Goal: Transaction & Acquisition: Purchase product/service

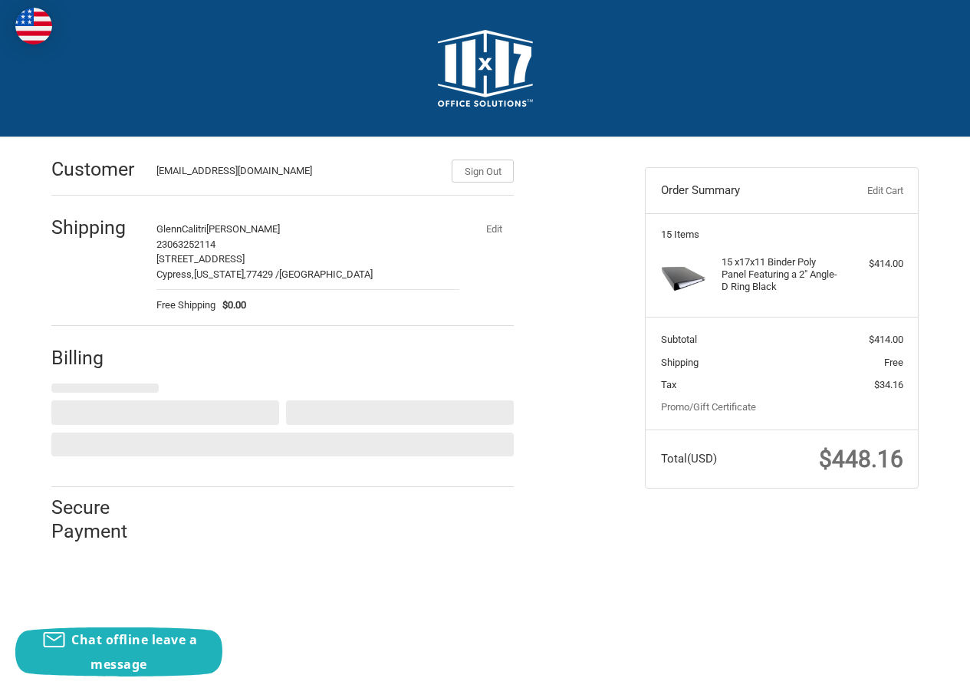
select select "US"
select select "[GEOGRAPHIC_DATA]"
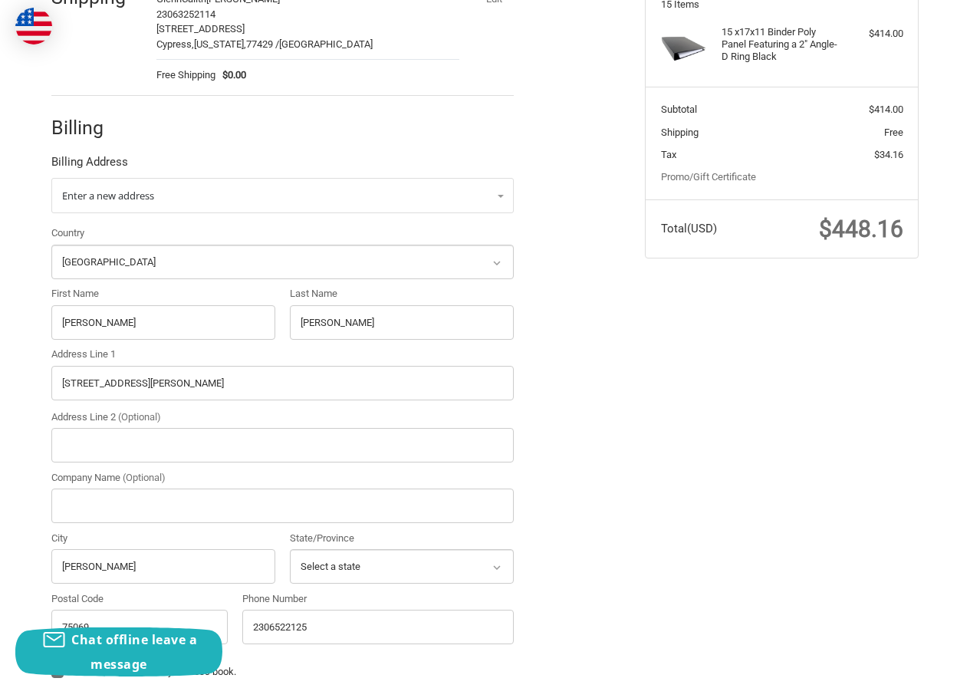
scroll to position [383, 0]
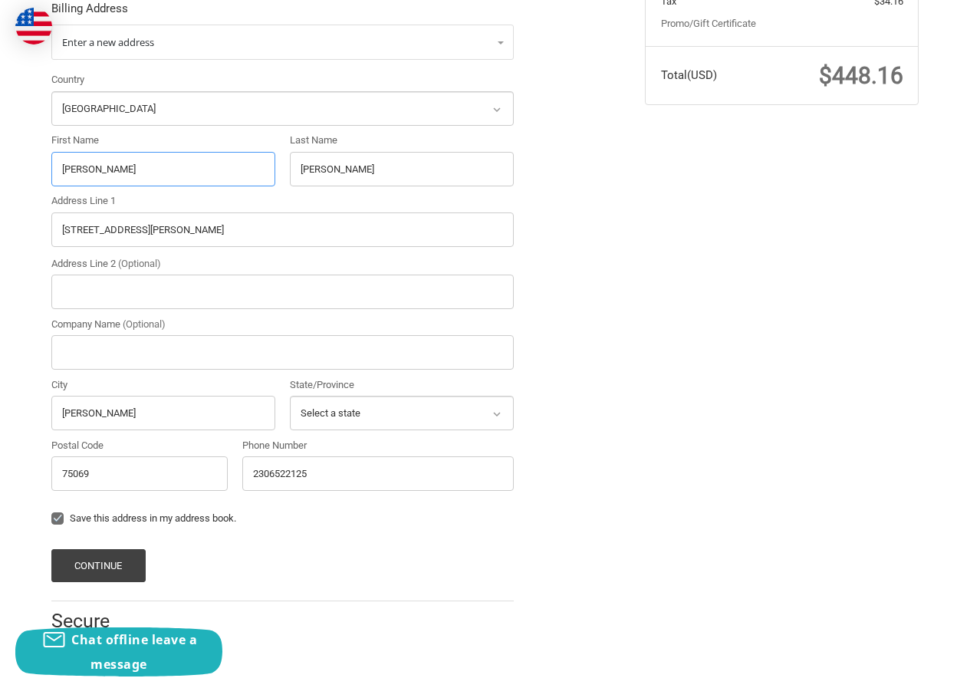
drag, startPoint x: 53, startPoint y: 186, endPoint x: 4, endPoint y: 185, distance: 49.1
click at [4, 185] on div "Customer [EMAIL_ADDRESS][DOMAIN_NAME] Sign Out Shipping GlennCalitri [PERSON_NA…" at bounding box center [485, 214] width 970 height 920
paste input "[PERSON_NAME]"
drag, startPoint x: 95, startPoint y: 164, endPoint x: 225, endPoint y: 169, distance: 129.7
click at [192, 169] on input "[PERSON_NAME]" at bounding box center [163, 169] width 224 height 35
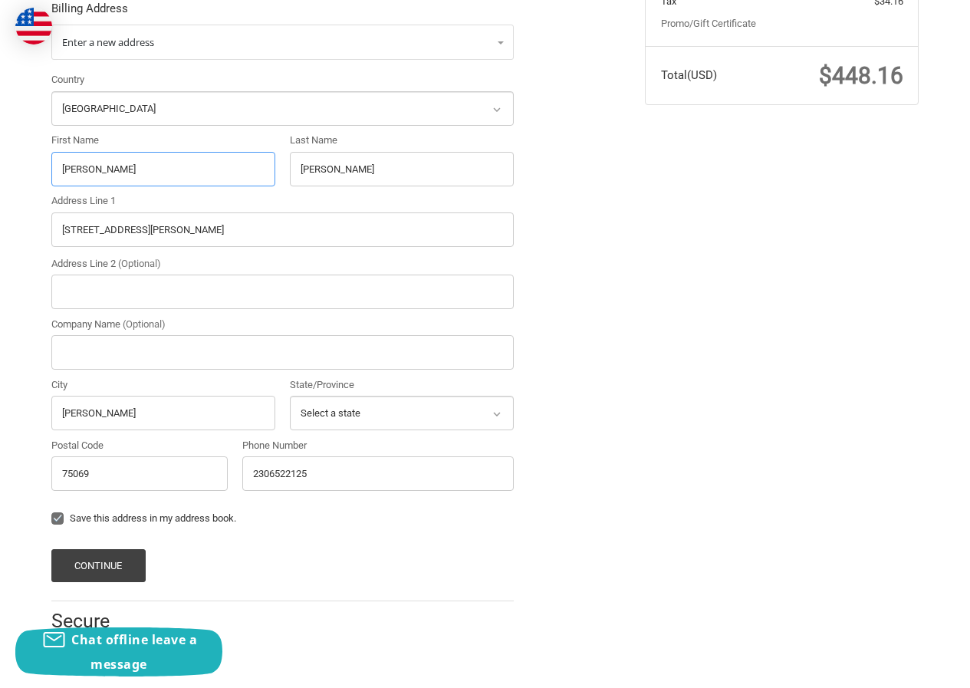
type input "[PERSON_NAME]"
drag, startPoint x: 348, startPoint y: 183, endPoint x: 167, endPoint y: 171, distance: 181.4
click at [173, 171] on div "Country Select a country [GEOGRAPHIC_DATA] [GEOGRAPHIC_DATA] [GEOGRAPHIC_DATA] …" at bounding box center [283, 285] width 478 height 426
paste input "Black"
type input "Black"
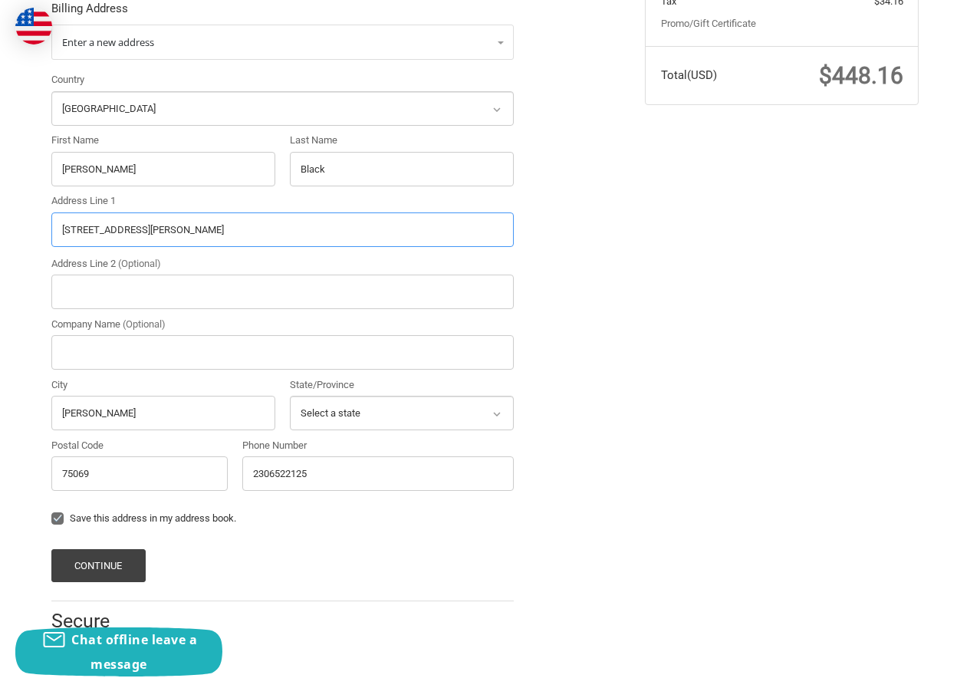
drag, startPoint x: 8, startPoint y: 242, endPoint x: 44, endPoint y: 235, distance: 36.6
click at [0, 235] on div "Customer [EMAIL_ADDRESS][DOMAIN_NAME] Sign Out Shipping GlennCalitri [PERSON_NA…" at bounding box center [485, 214] width 970 height 920
paste input "[STREET_ADDRESS]"
click at [193, 233] on input "[STREET_ADDRESS]" at bounding box center [282, 229] width 462 height 35
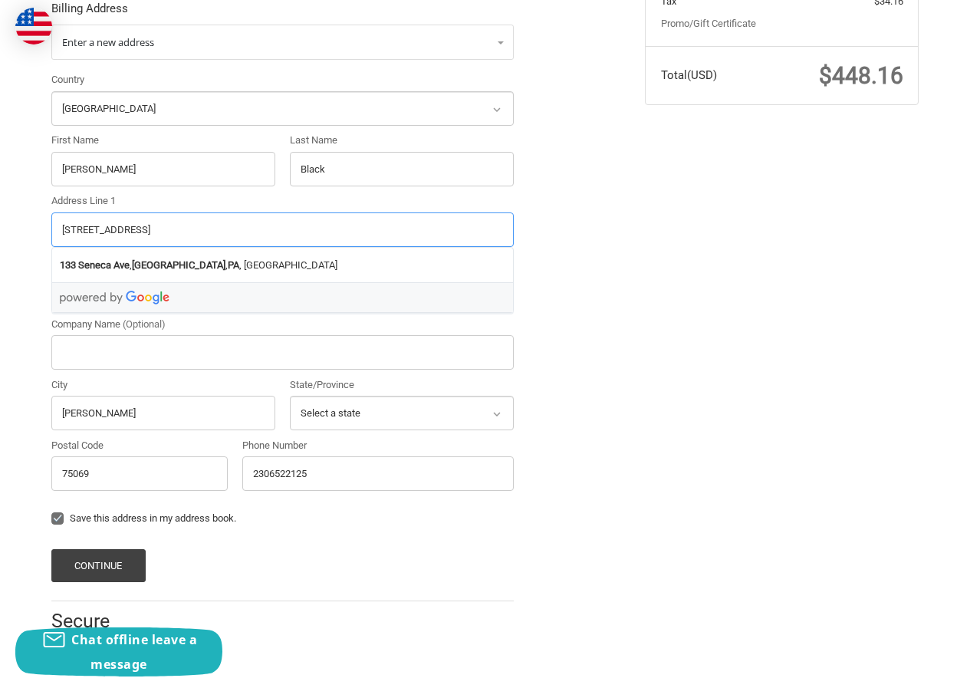
type input "[STREET_ADDRESS]"
drag, startPoint x: 155, startPoint y: 462, endPoint x: 21, endPoint y: 467, distance: 134.3
click at [42, 467] on div "Customer [EMAIL_ADDRESS][DOMAIN_NAME] Sign Out Shipping GlennCalitri [PERSON_NA…" at bounding box center [337, 206] width 594 height 905
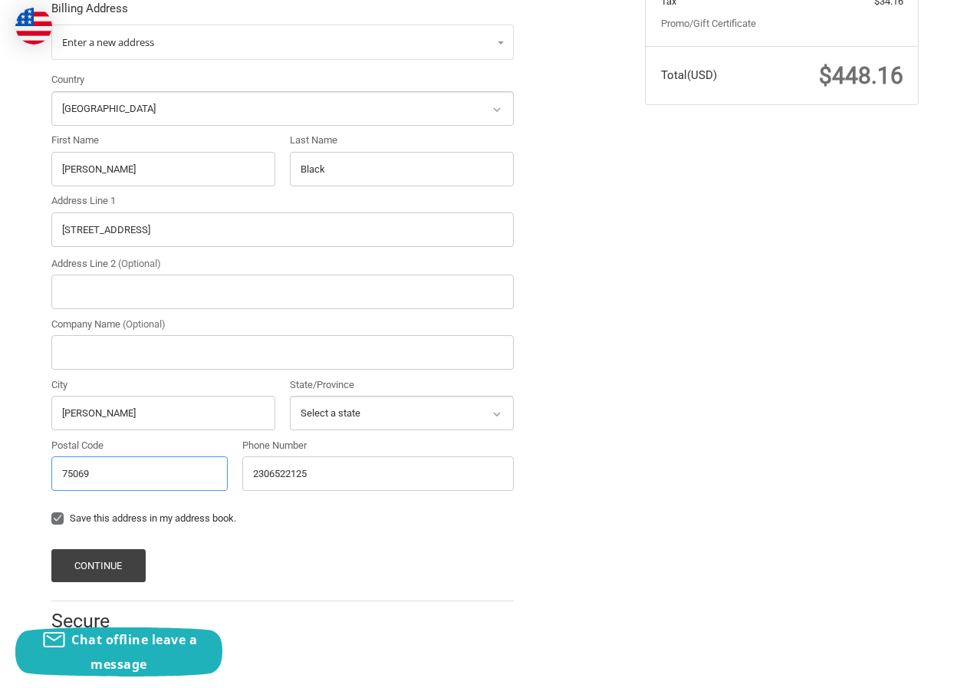
paste input "17315"
type input "17315"
click at [144, 223] on input "[STREET_ADDRESS]" at bounding box center [282, 229] width 462 height 35
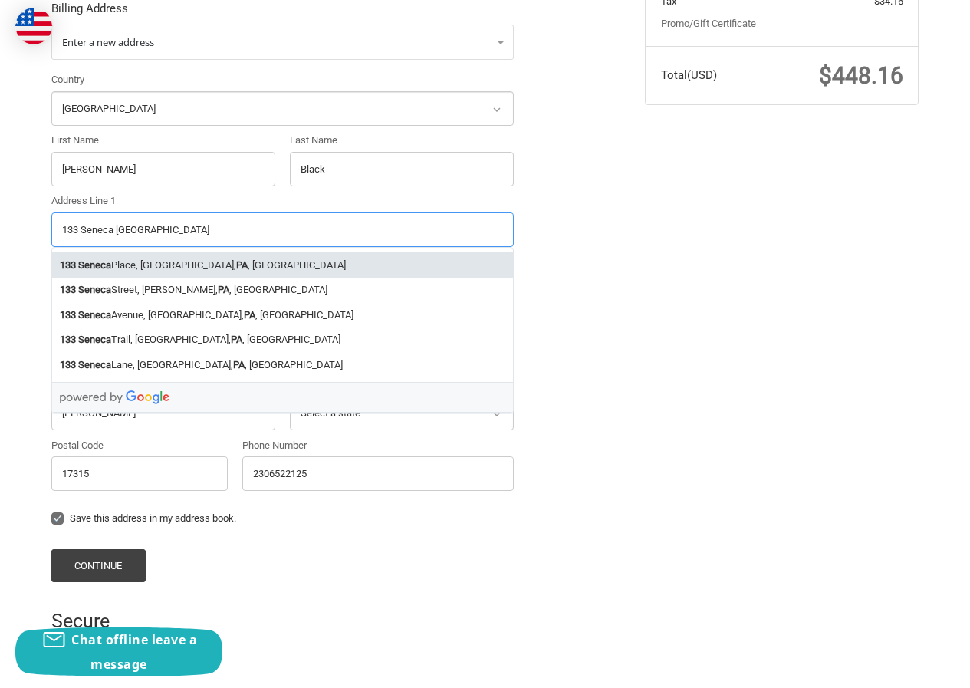
type input "133 Seneca [GEOGRAPHIC_DATA]"
click at [54, 473] on input "17315" at bounding box center [139, 473] width 176 height 35
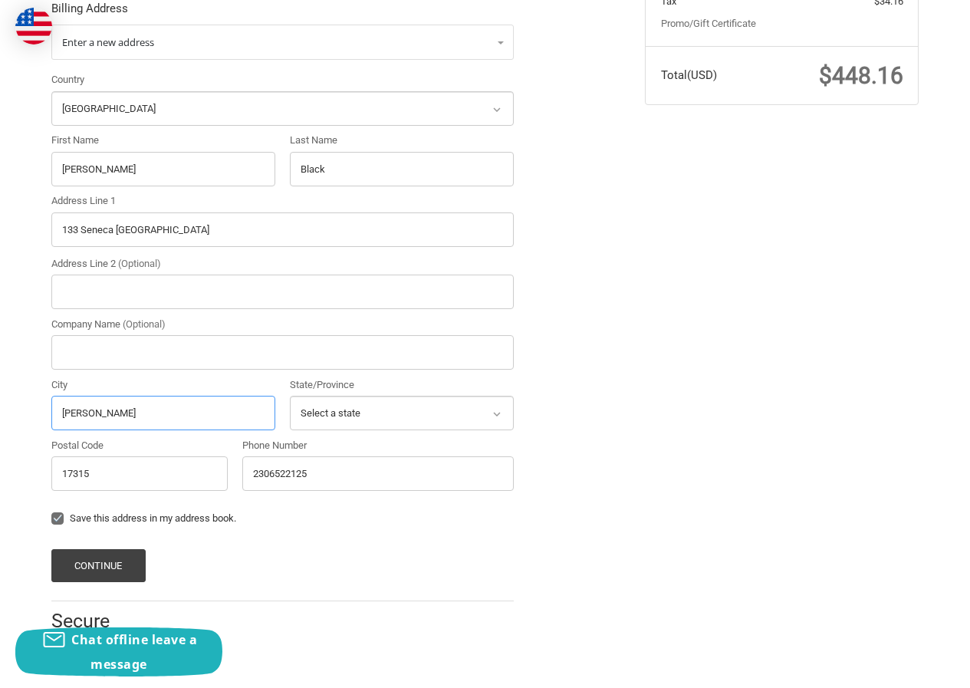
drag, startPoint x: 110, startPoint y: 417, endPoint x: 0, endPoint y: 415, distance: 110.5
click at [0, 415] on div "Customer [EMAIL_ADDRESS][DOMAIN_NAME] Sign Out Shipping GlennCalitri [PERSON_NA…" at bounding box center [485, 214] width 970 height 920
paste input "AveDover"
type input "AveDover"
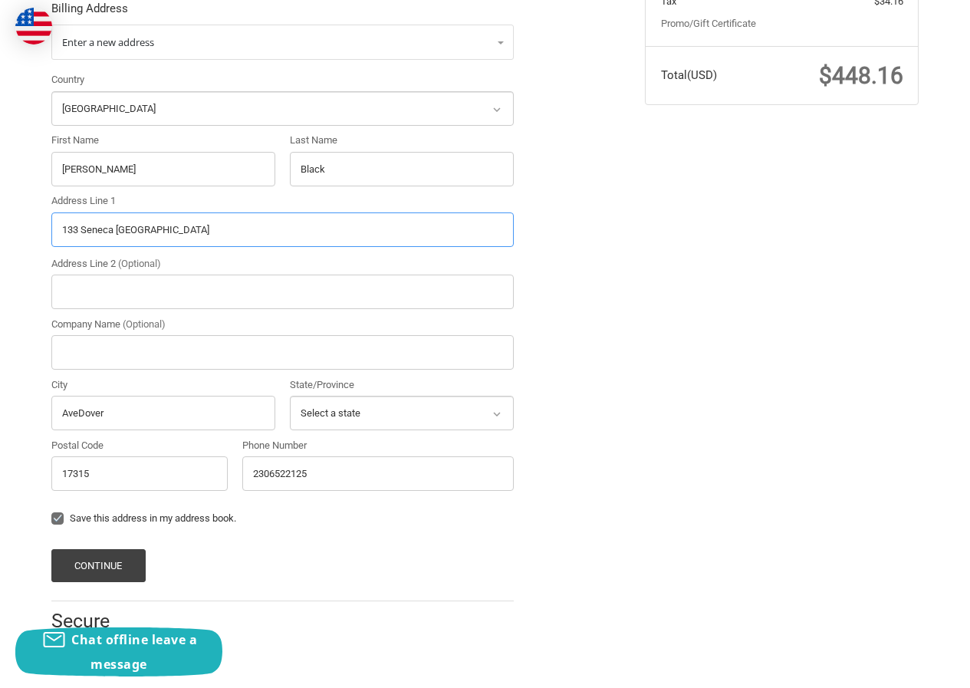
drag, startPoint x: 117, startPoint y: 235, endPoint x: 205, endPoint y: 248, distance: 88.5
click at [205, 236] on input "133 Seneca [GEOGRAPHIC_DATA]" at bounding box center [282, 229] width 462 height 35
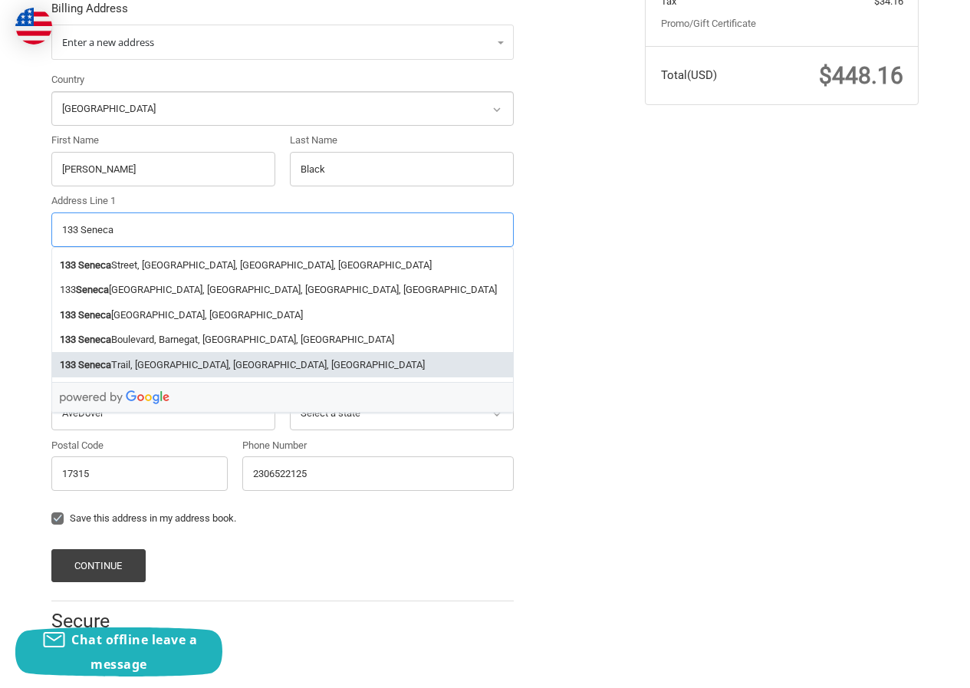
type input "133 Seneca"
click at [314, 466] on input "2306522125" at bounding box center [377, 473] width 271 height 35
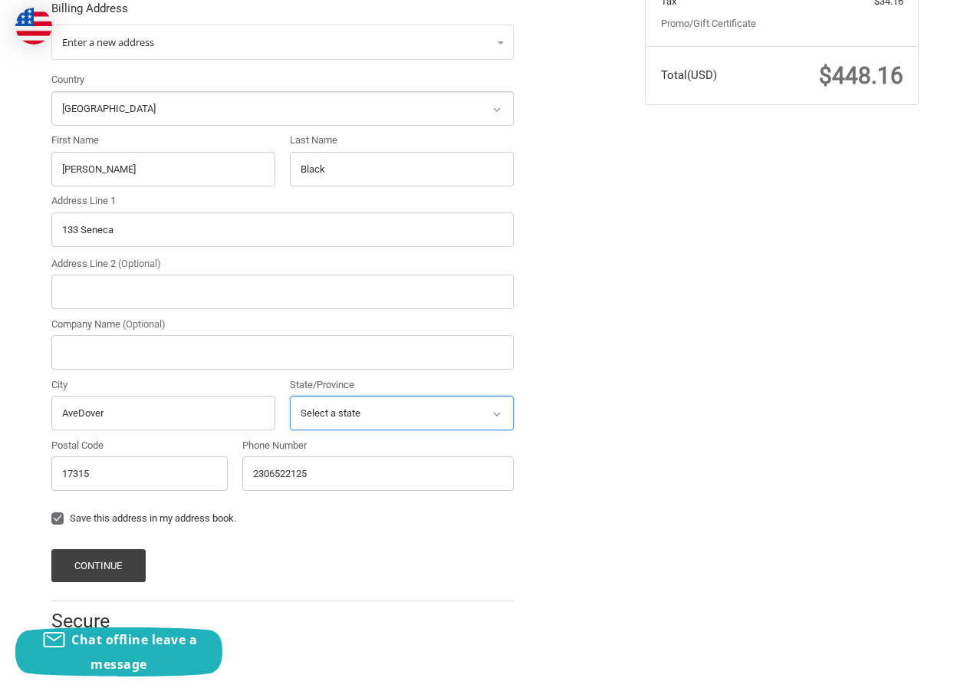
click at [348, 411] on select "Select a state [US_STATE] [US_STATE] [US_STATE] [US_STATE] [US_STATE] Armed For…" at bounding box center [402, 413] width 224 height 35
select select "PR"
click at [290, 396] on select "Select a state [US_STATE] [US_STATE] [US_STATE] [US_STATE] [US_STATE] Armed For…" at bounding box center [402, 413] width 224 height 35
click at [130, 556] on button "Continue" at bounding box center [98, 565] width 94 height 33
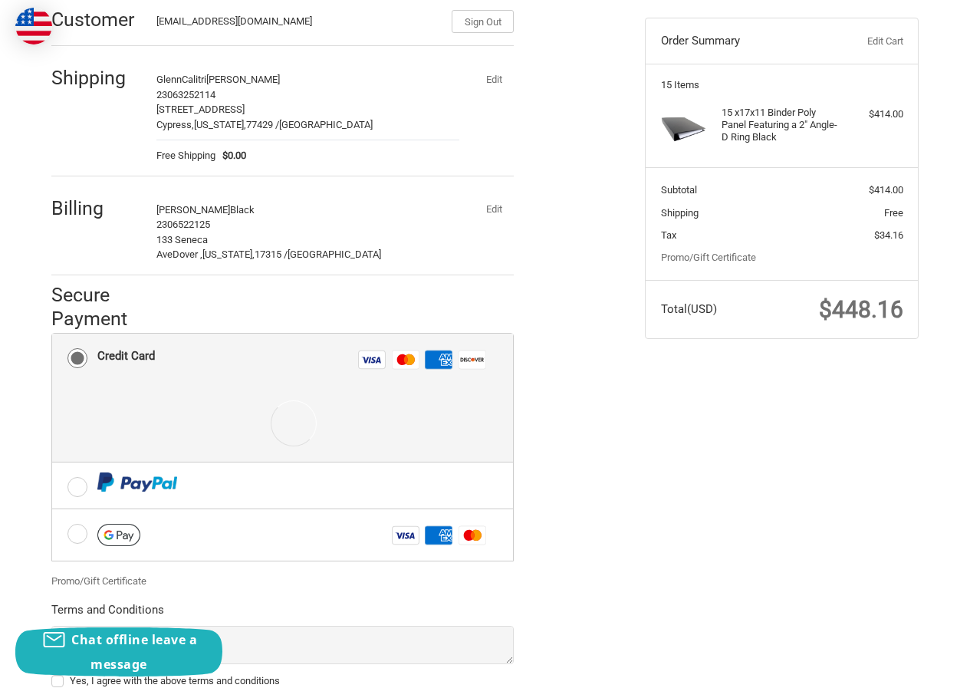
scroll to position [265, 0]
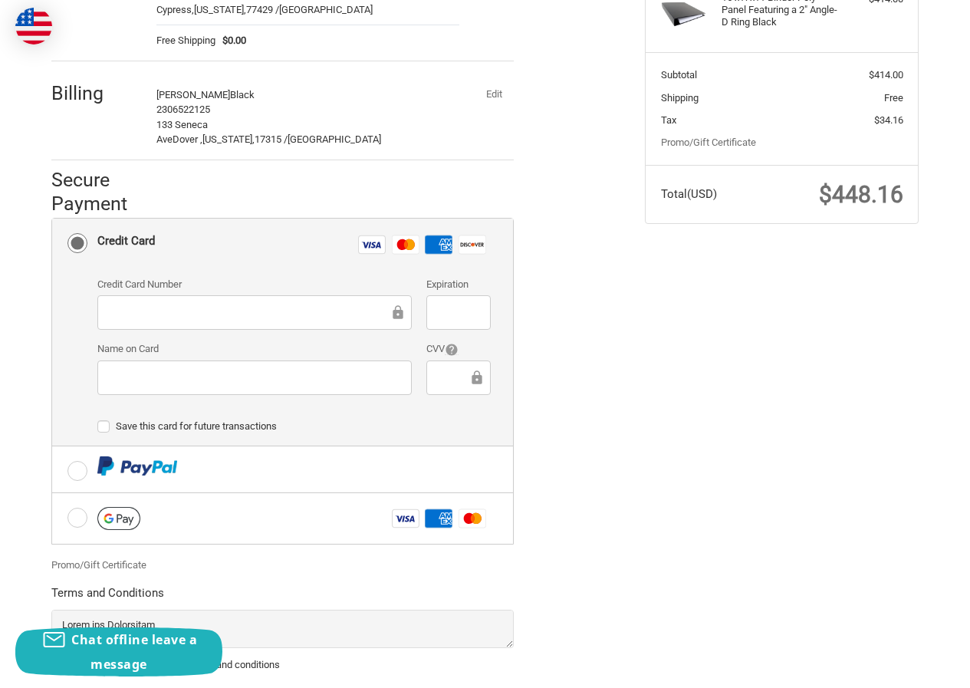
click at [216, 324] on div at bounding box center [254, 312] width 314 height 35
drag, startPoint x: 346, startPoint y: 403, endPoint x: 355, endPoint y: 399, distance: 10.0
click at [347, 405] on div "Credit Card Number Expiration Name on Card CVV" at bounding box center [294, 342] width 409 height 130
click at [462, 388] on div at bounding box center [458, 377] width 64 height 35
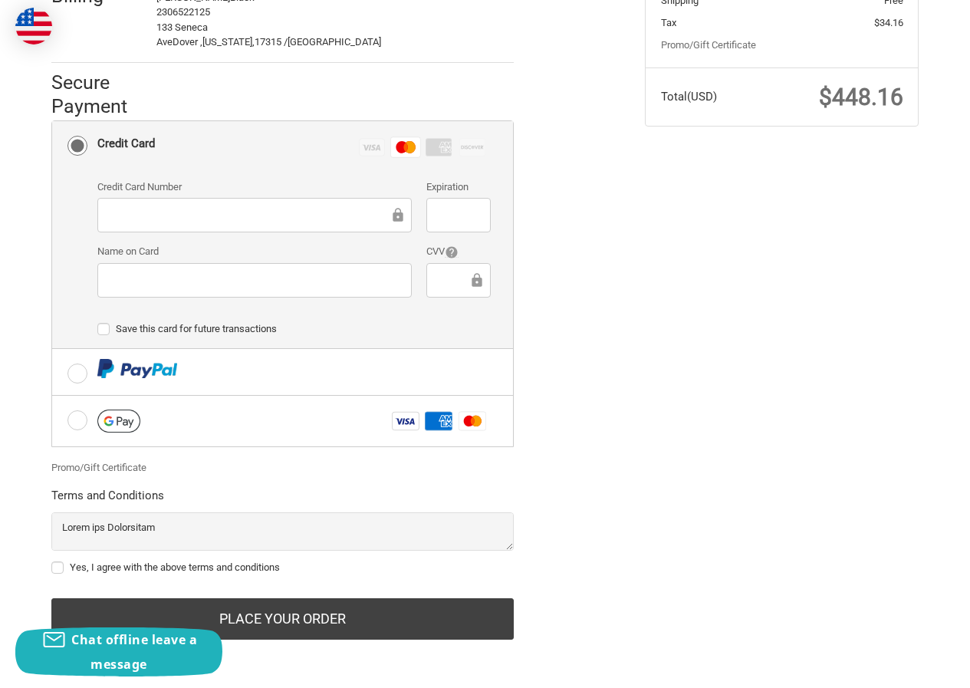
scroll to position [363, 0]
click at [164, 566] on label "Yes, I agree with the above terms and conditions" at bounding box center [282, 567] width 462 height 12
click at [52, 561] on input "Yes, I agree with the above terms and conditions" at bounding box center [51, 560] width 1 height 1
checkbox input "true"
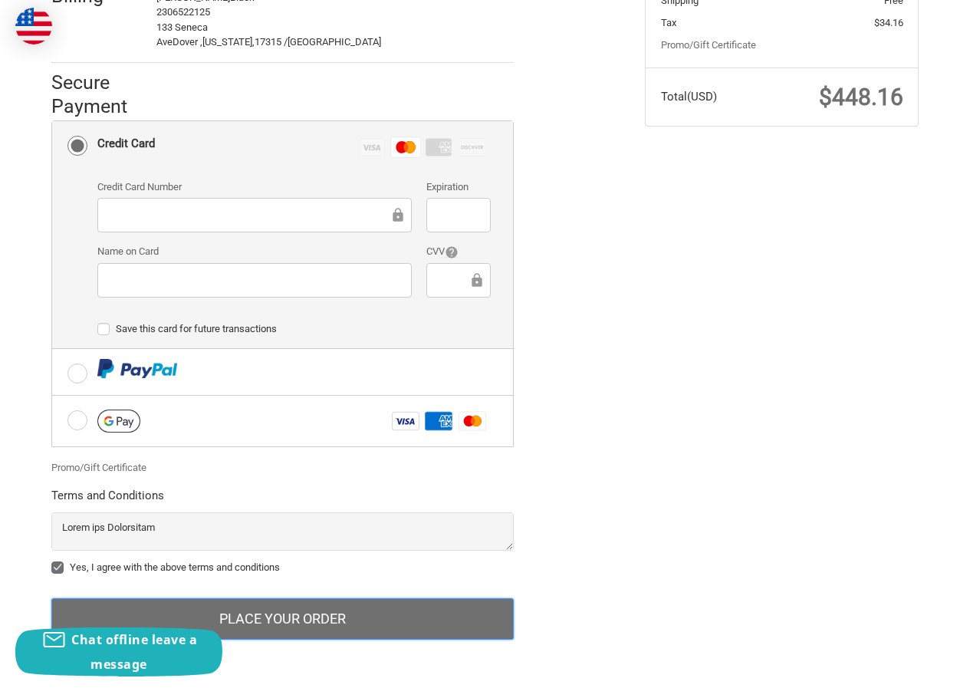
click at [300, 618] on button "Place Your Order" at bounding box center [282, 618] width 462 height 41
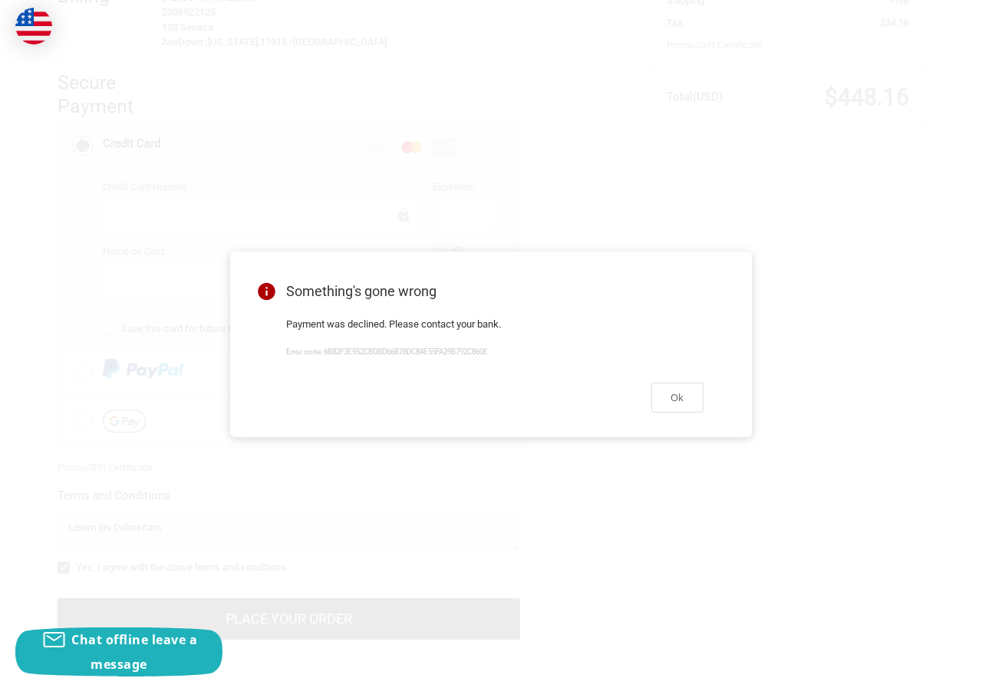
click at [677, 424] on div "Ok" at bounding box center [495, 398] width 454 height 64
click at [684, 403] on button "Ok" at bounding box center [677, 398] width 52 height 30
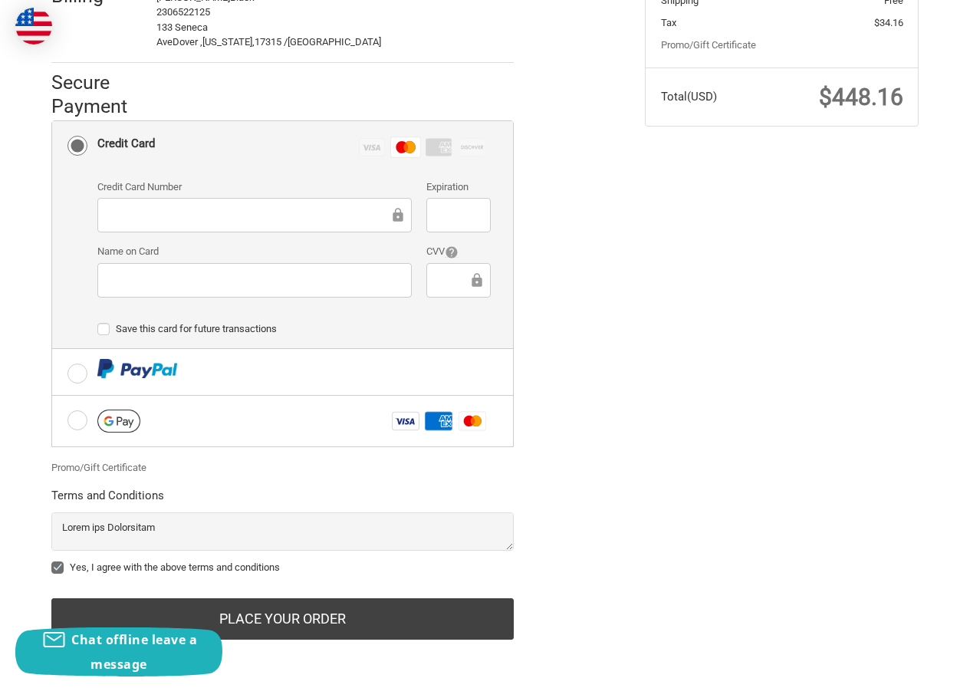
scroll to position [363, 0]
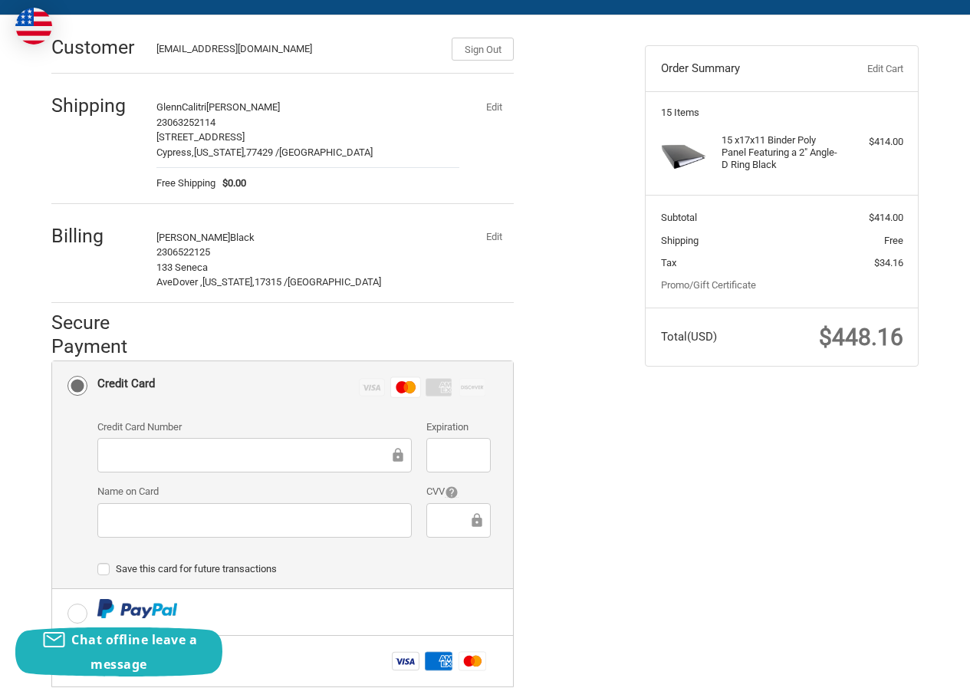
scroll to position [209, 0]
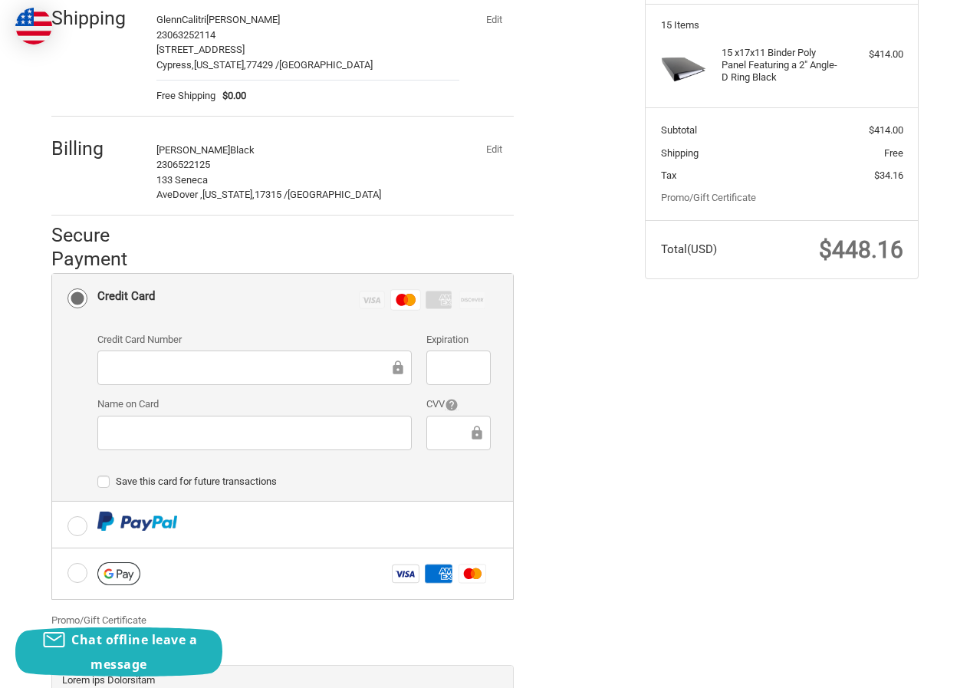
click at [489, 151] on button "Edit" at bounding box center [494, 149] width 40 height 21
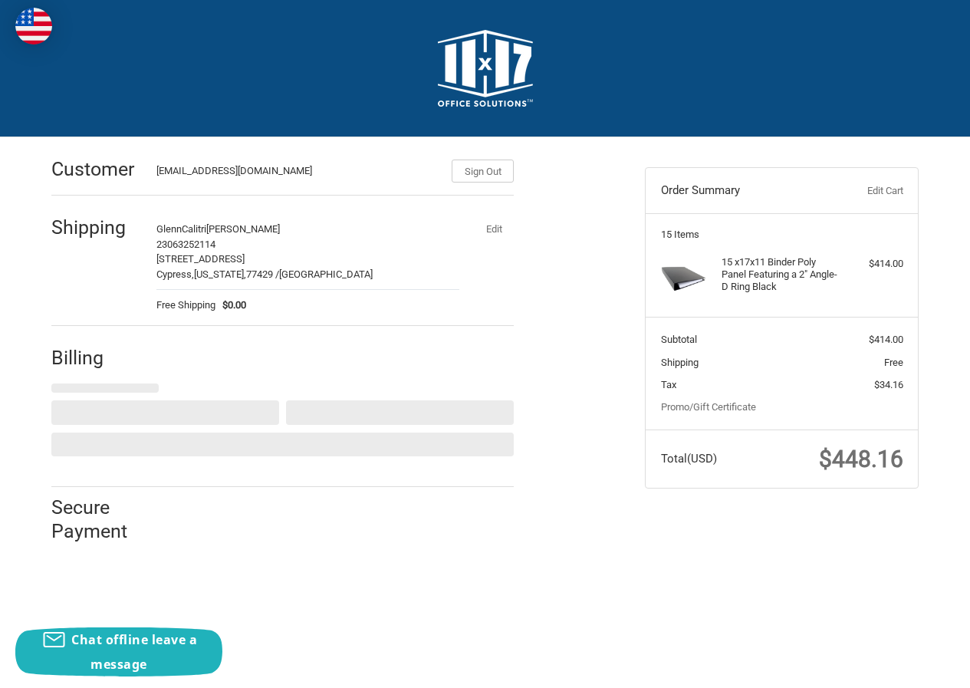
scroll to position [0, 0]
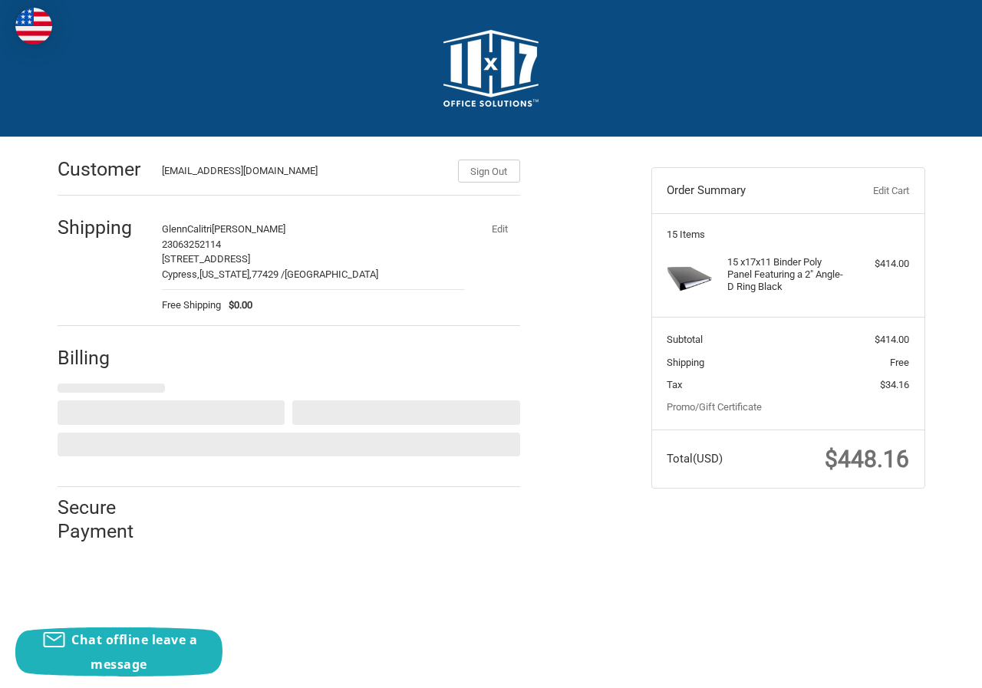
select select "US"
select select "PR"
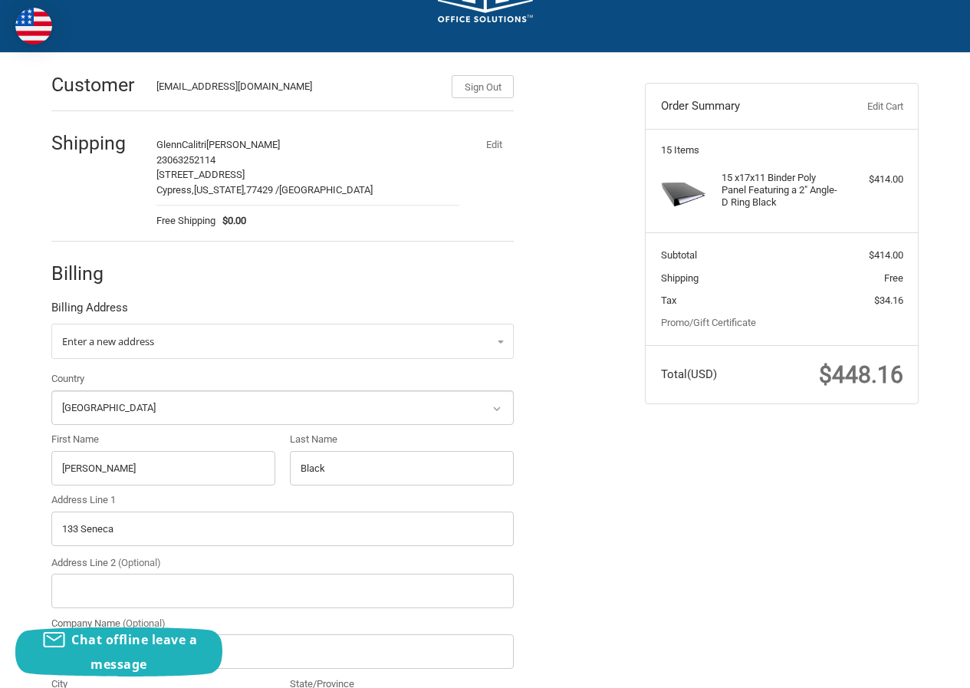
scroll to position [153, 0]
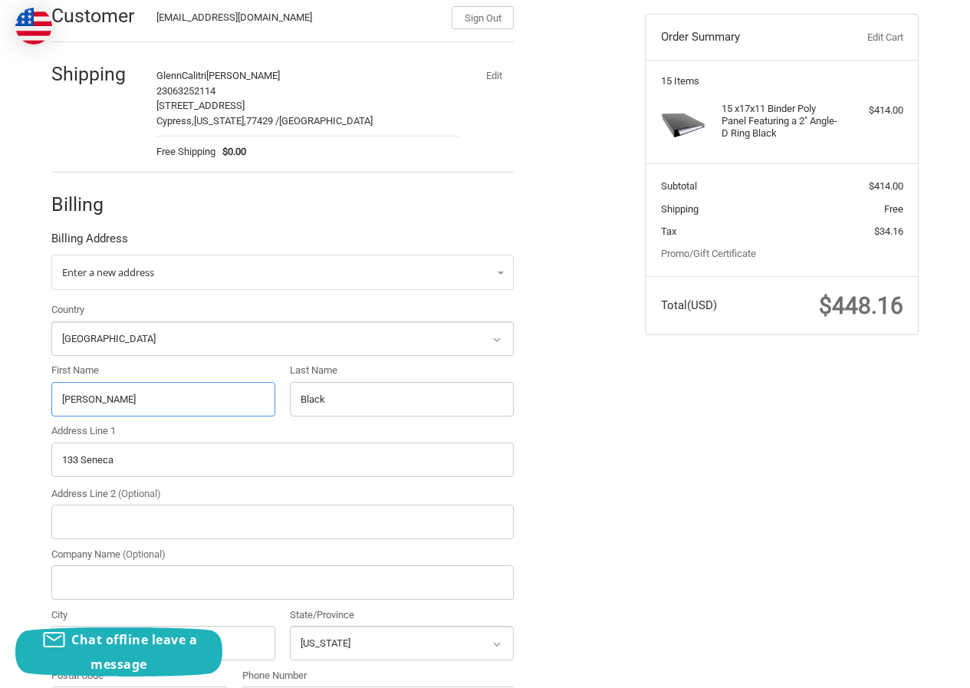
drag, startPoint x: 94, startPoint y: 411, endPoint x: 2, endPoint y: 413, distance: 92.0
click at [2, 412] on div "Customer [EMAIL_ADDRESS][DOMAIN_NAME] Sign Out Shipping GlennCalitri [PERSON_NA…" at bounding box center [485, 444] width 970 height 920
paste input "Jason D Bayne"
drag, startPoint x: 90, startPoint y: 395, endPoint x: 268, endPoint y: 399, distance: 177.2
click at [268, 399] on input "Jason D Bayne" at bounding box center [163, 399] width 224 height 35
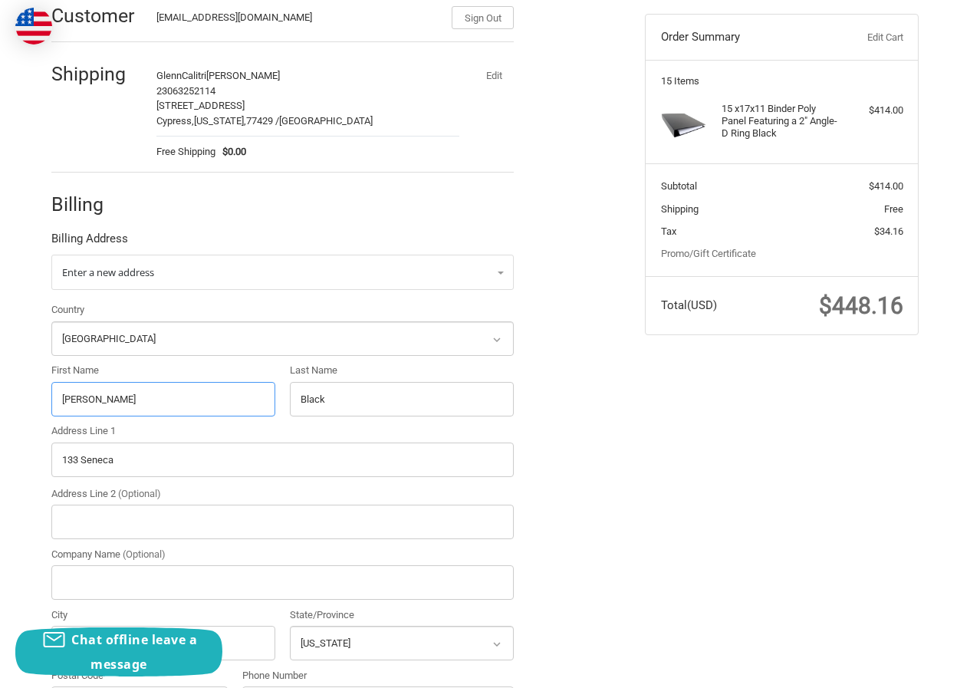
type input "Jason"
drag, startPoint x: 383, startPoint y: 405, endPoint x: 104, endPoint y: 388, distance: 279.7
click at [104, 388] on div "Country Select a country [GEOGRAPHIC_DATA] [GEOGRAPHIC_DATA] [GEOGRAPHIC_DATA] …" at bounding box center [283, 515] width 478 height 426
paste input "D Bayne"
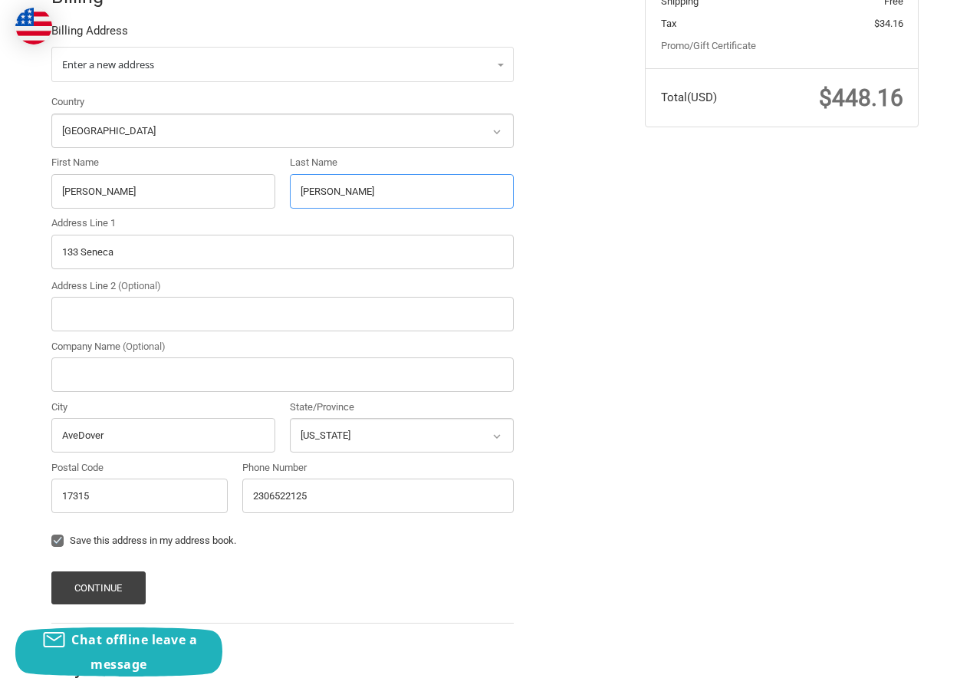
scroll to position [383, 0]
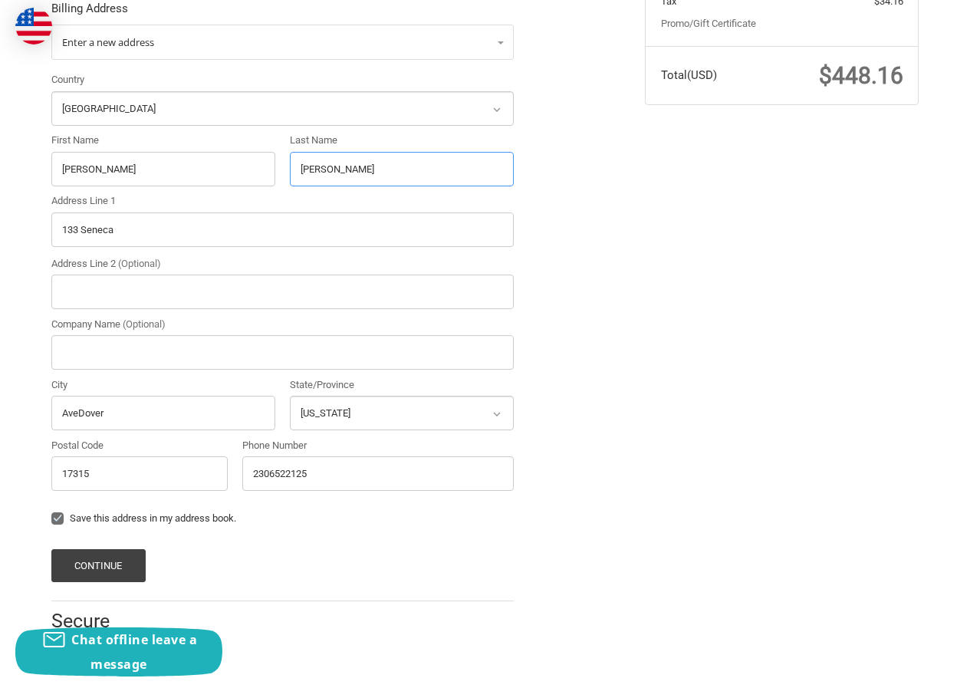
type input "D Bayne"
drag, startPoint x: 136, startPoint y: 222, endPoint x: 41, endPoint y: 222, distance: 94.3
click at [41, 222] on div "Customer [EMAIL_ADDRESS][DOMAIN_NAME] Sign Out Shipping GlennCalitri [PERSON_NA…" at bounding box center [337, 206] width 594 height 905
paste input "902 William AveNorth Platte NE 69101"
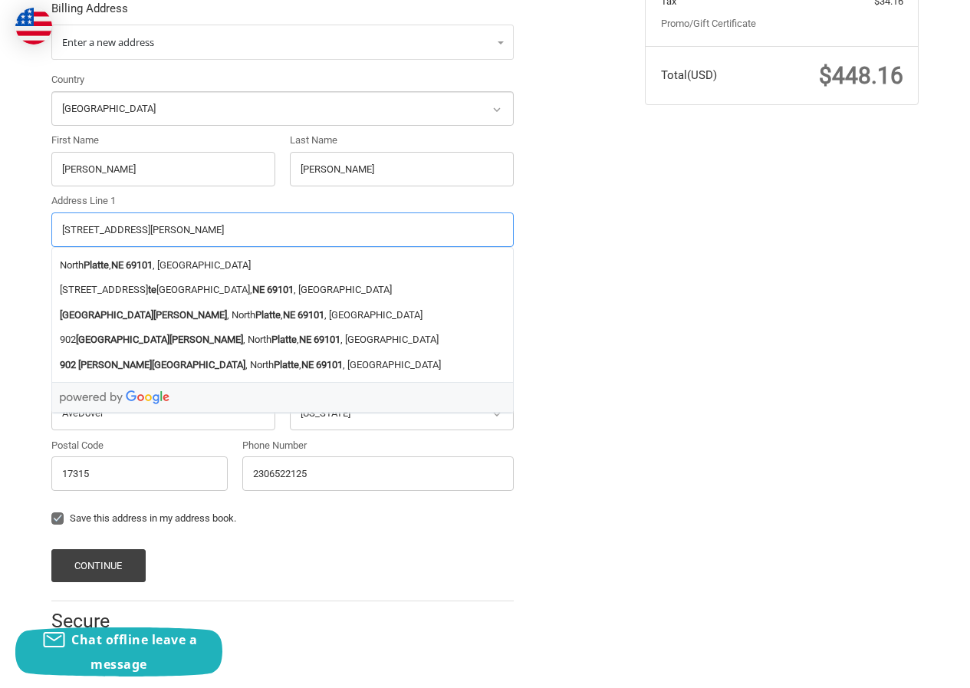
click at [218, 214] on input "902 William AveNorth Platte NE 69101" at bounding box center [282, 229] width 462 height 35
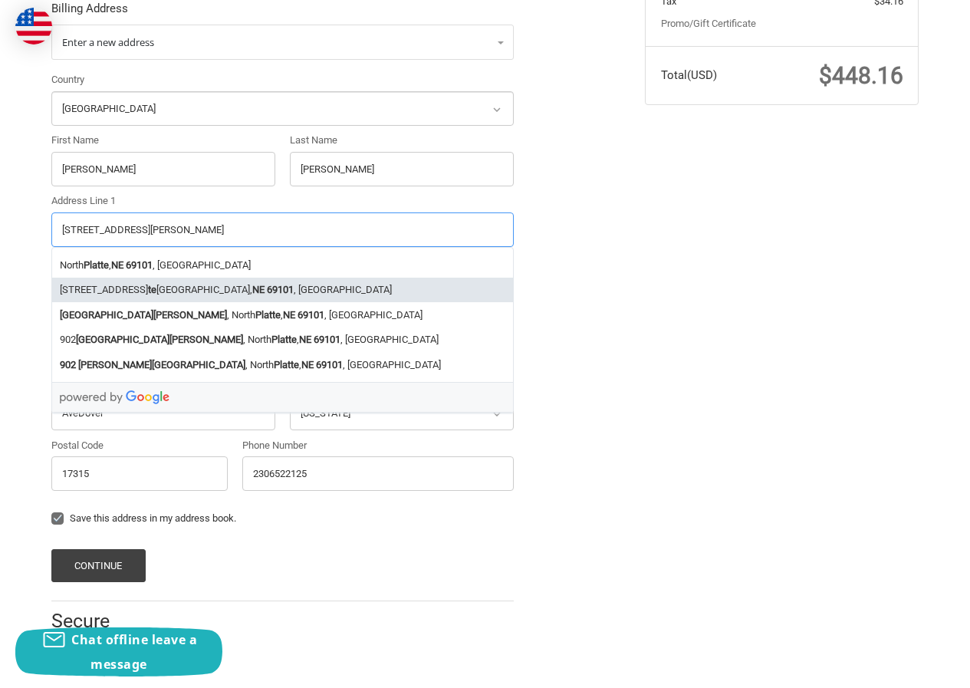
click at [219, 291] on li "902 West Plat te Valley Road, North Platte, NE 69101 , USA" at bounding box center [282, 290] width 461 height 25
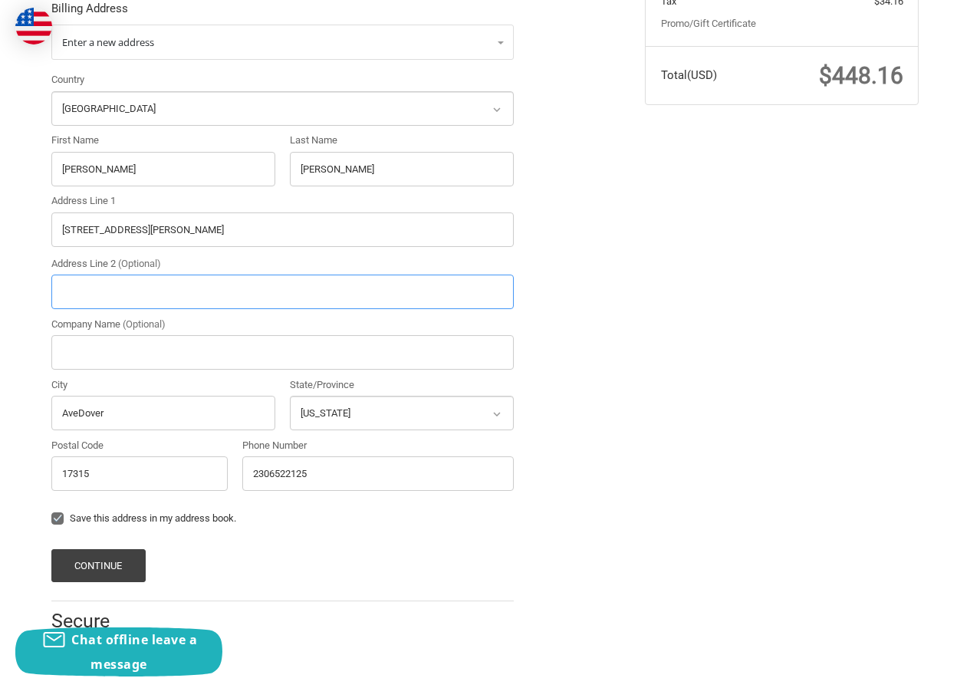
type input "902 West Platte Valley Road"
select select "NE"
click at [87, 480] on input "Postal Code" at bounding box center [139, 473] width 176 height 35
paste input "69101"
type input "69101"
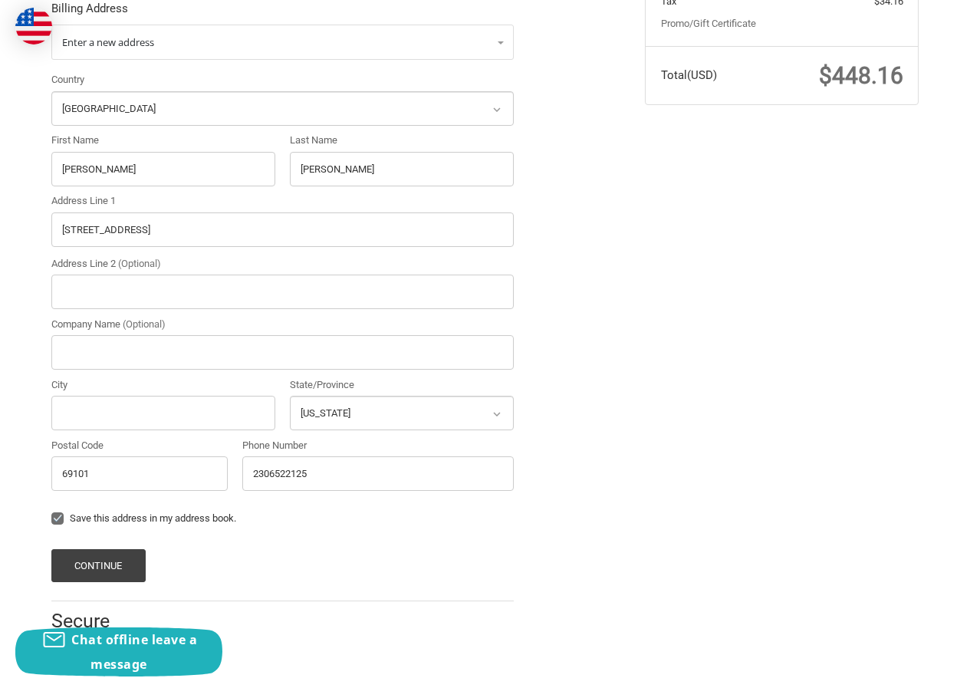
click at [137, 433] on div "Country Select a country [GEOGRAPHIC_DATA] [GEOGRAPHIC_DATA] [GEOGRAPHIC_DATA] …" at bounding box center [283, 285] width 478 height 426
click at [115, 413] on input "City" at bounding box center [163, 413] width 224 height 35
paste input "Platte"
type input "Platte"
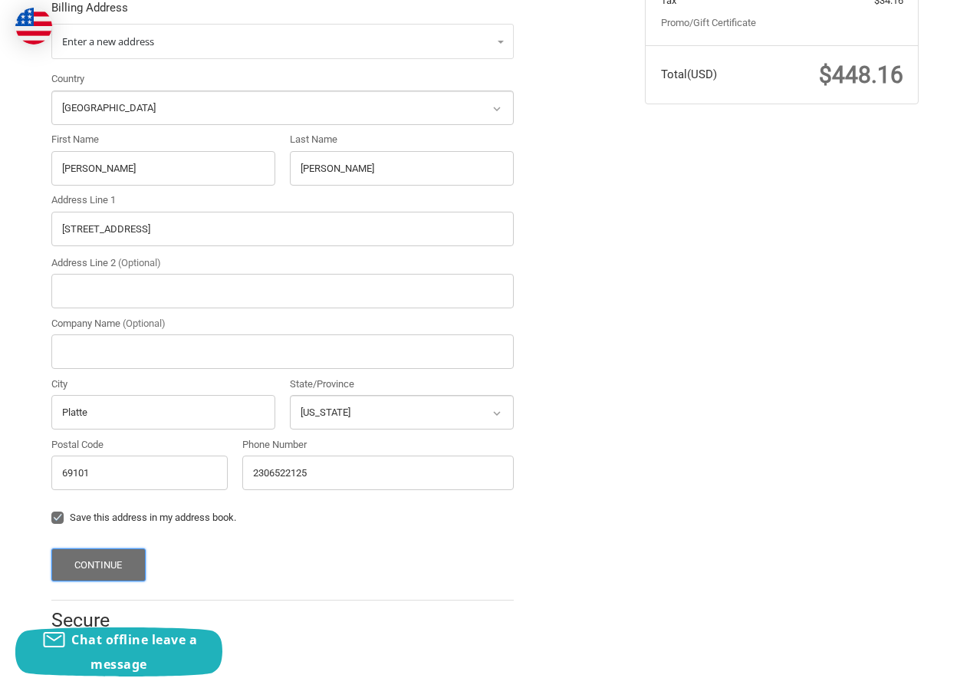
click at [125, 557] on button "Continue" at bounding box center [98, 564] width 94 height 33
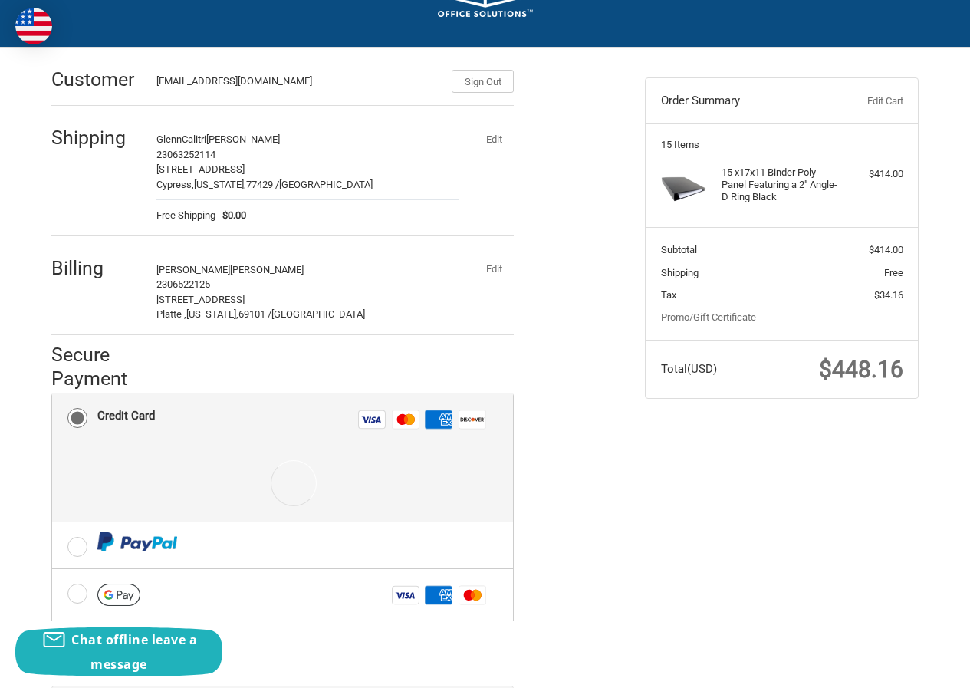
scroll to position [265, 0]
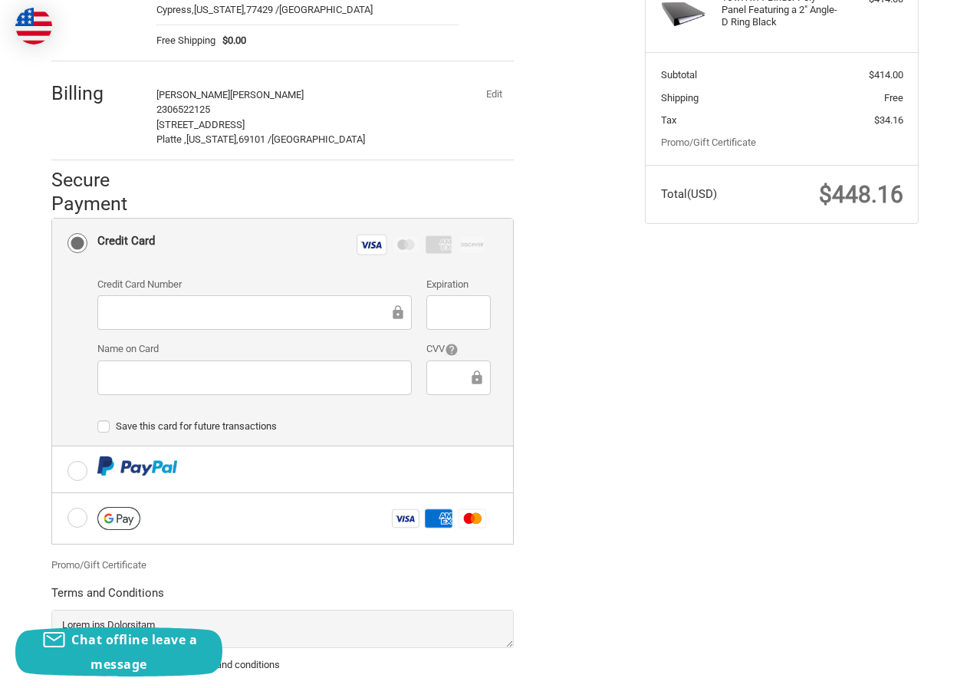
click at [160, 411] on div "Credit card Credit Card Number Expiration Name on Card CVV Payment Storage Opti…" at bounding box center [293, 358] width 393 height 176
drag, startPoint x: 446, startPoint y: 398, endPoint x: 445, endPoint y: 389, distance: 9.2
click at [445, 400] on div "Credit Card Number Expiration Name on Card CVV" at bounding box center [294, 342] width 409 height 130
click at [436, 364] on div at bounding box center [458, 377] width 64 height 35
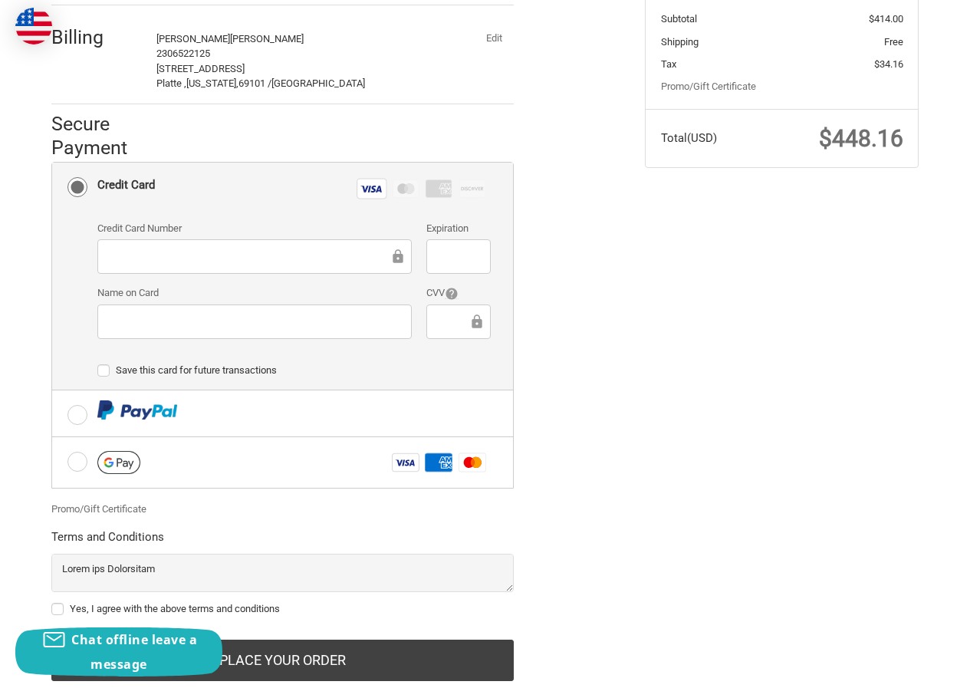
scroll to position [363, 0]
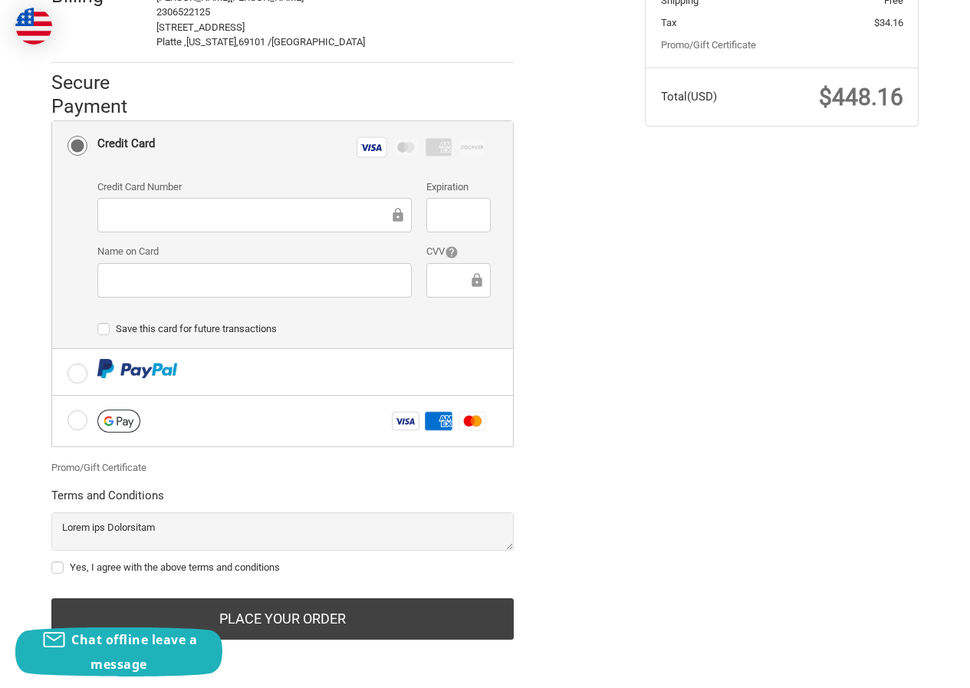
click at [97, 563] on label "Yes, I agree with the above terms and conditions" at bounding box center [282, 567] width 462 height 12
click at [52, 561] on input "Yes, I agree with the above terms and conditions" at bounding box center [51, 560] width 1 height 1
checkbox input "true"
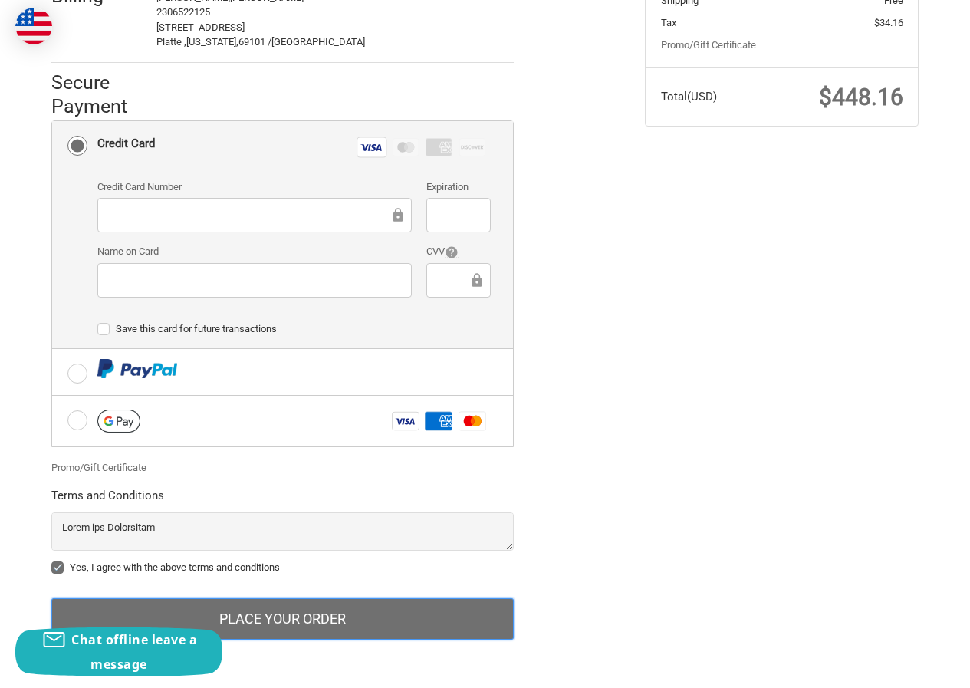
click at [242, 623] on button "Place Your Order" at bounding box center [282, 618] width 462 height 41
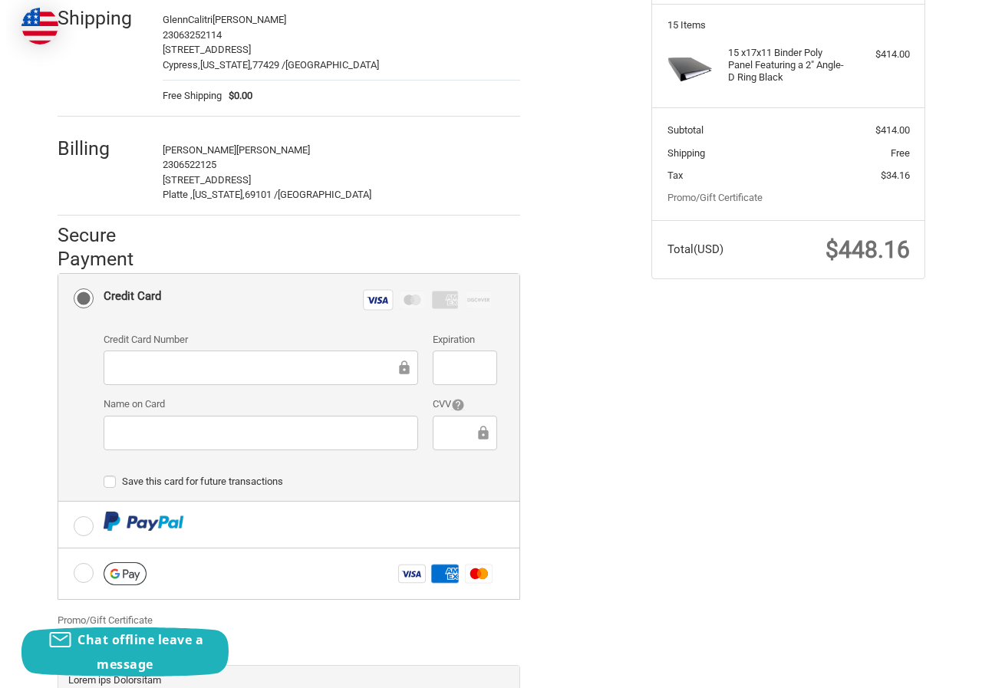
scroll to position [0, 0]
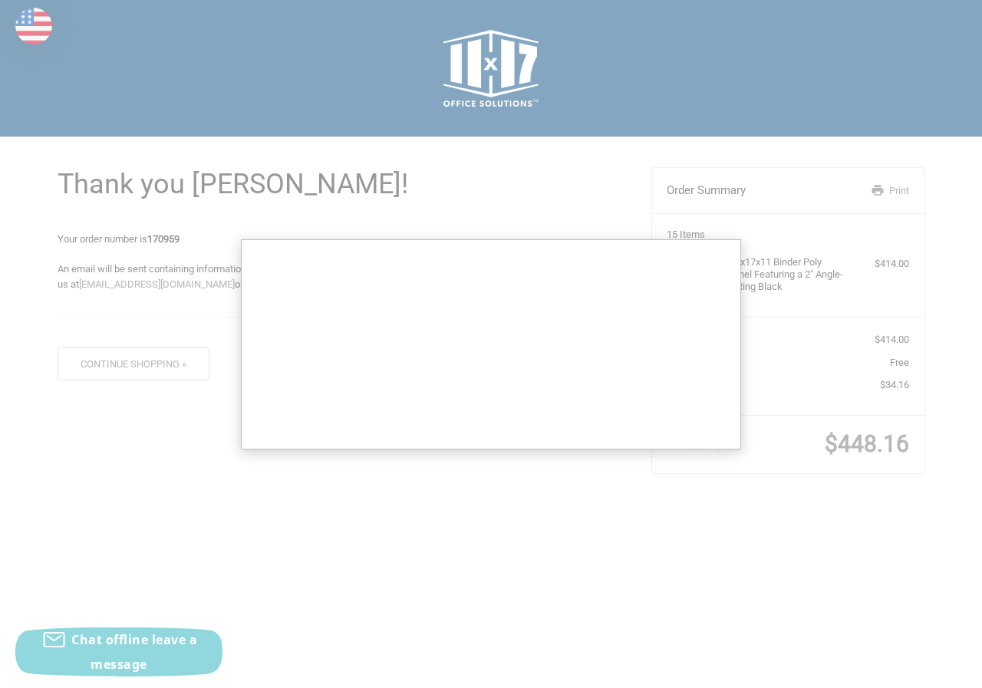
click at [853, 442] on div at bounding box center [491, 344] width 982 height 688
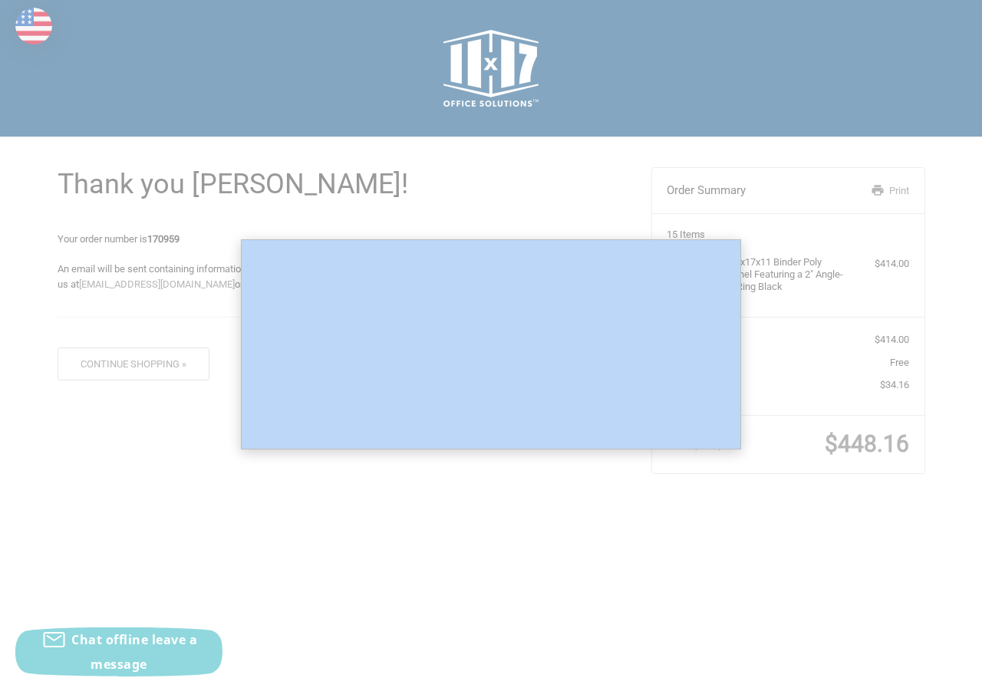
click at [853, 442] on div at bounding box center [491, 344] width 982 height 688
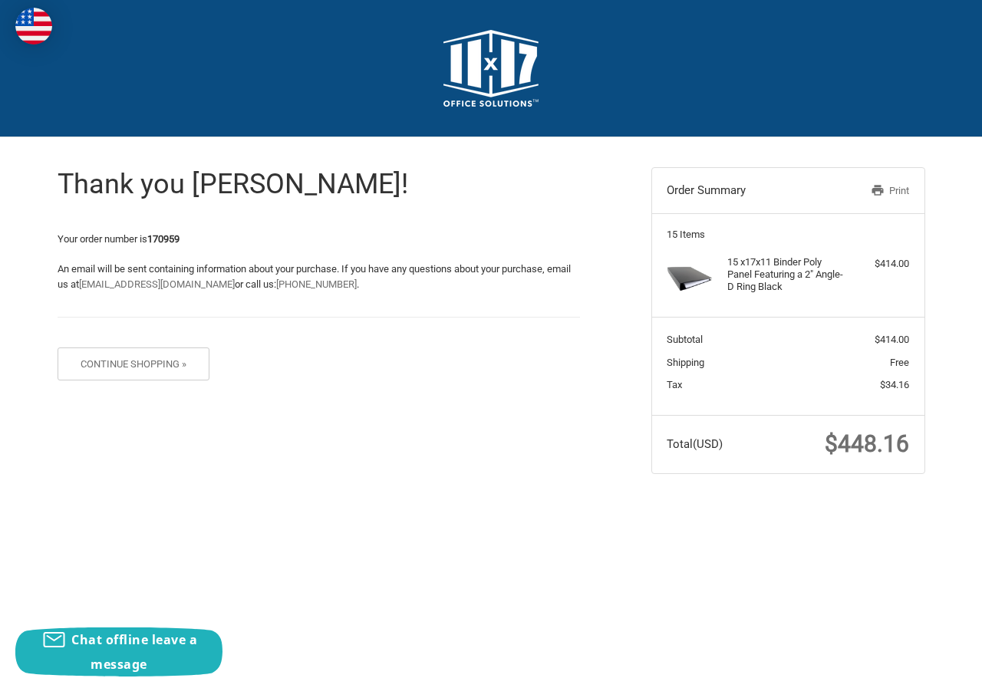
click at [835, 436] on span "$448.16" at bounding box center [866, 443] width 84 height 27
copy span "448.16"
